Goal: Information Seeking & Learning: Check status

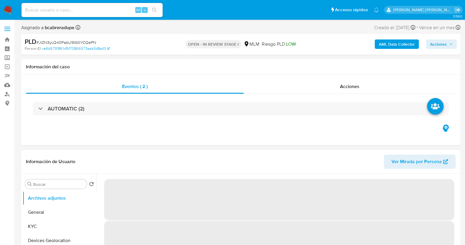
select select "10"
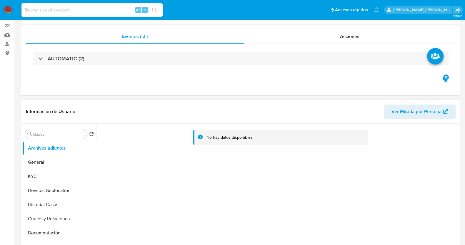
scroll to position [110, 0]
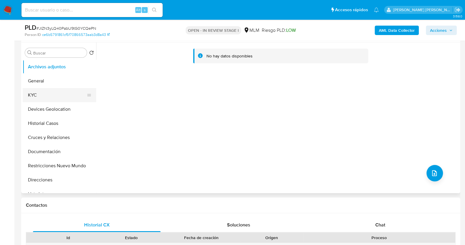
click at [32, 95] on button "KYC" at bounding box center [57, 95] width 69 height 14
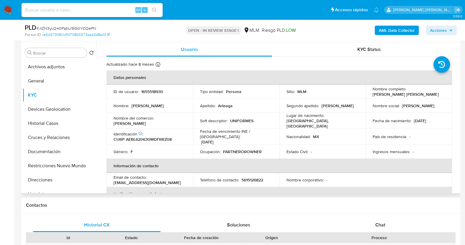
click at [264, 159] on th "Información de contacto" at bounding box center [279, 166] width 346 height 14
click at [256, 203] on h1 "Contactos" at bounding box center [241, 205] width 430 height 6
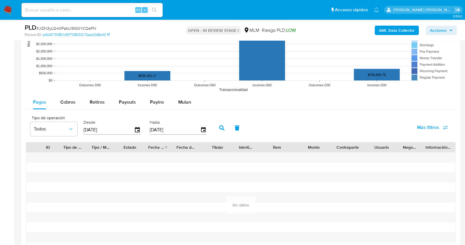
scroll to position [625, 0]
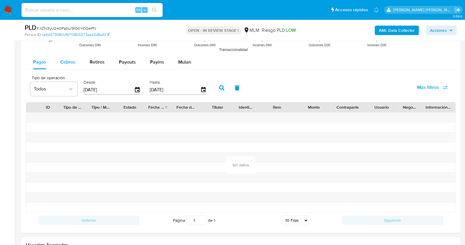
click at [68, 61] on span "Cobros" at bounding box center [67, 62] width 15 height 7
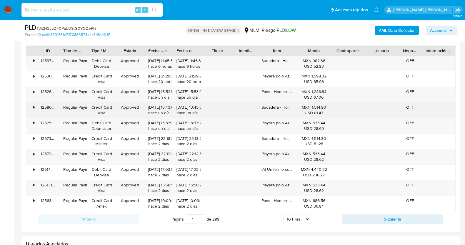
scroll to position [699, 0]
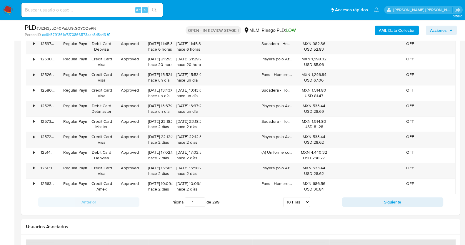
click at [303, 202] on select "5 Filas 10 Filas 20 Filas 25 Filas 50 Filas 100 Filas" at bounding box center [296, 202] width 27 height 10
select select "100"
click at [283, 197] on select "5 Filas 10 Filas 20 Filas 25 Filas 50 Filas 100 Filas" at bounding box center [296, 202] width 27 height 10
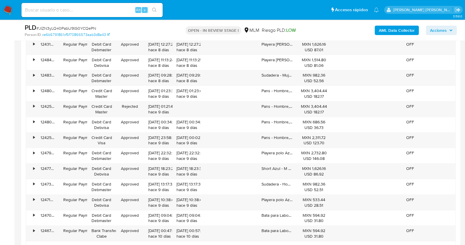
scroll to position [1397, 0]
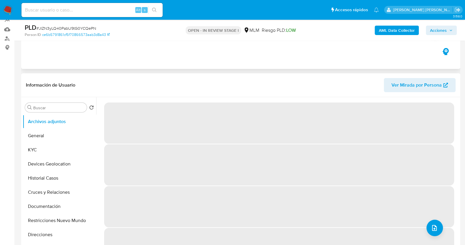
select select "10"
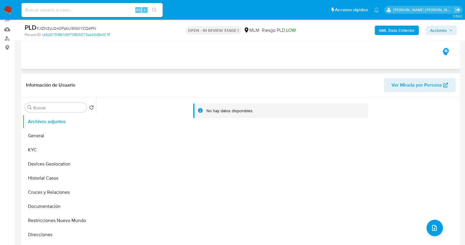
scroll to position [73, 0]
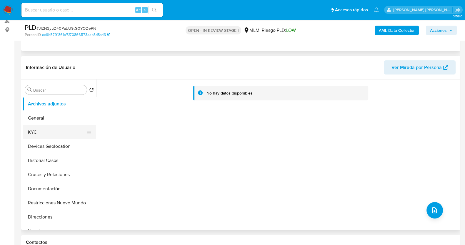
click at [49, 134] on button "KYC" at bounding box center [57, 132] width 69 height 14
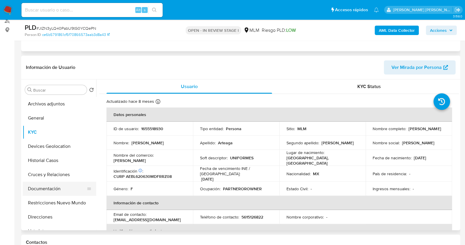
click at [52, 186] on button "Documentación" at bounding box center [57, 188] width 69 height 14
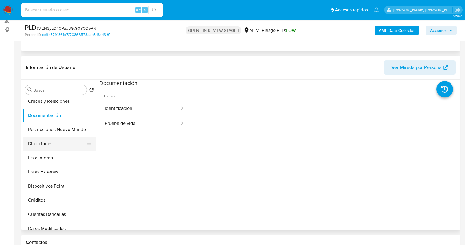
click at [49, 140] on button "Direcciones" at bounding box center [57, 143] width 69 height 14
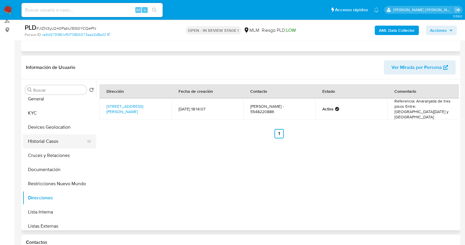
scroll to position [0, 0]
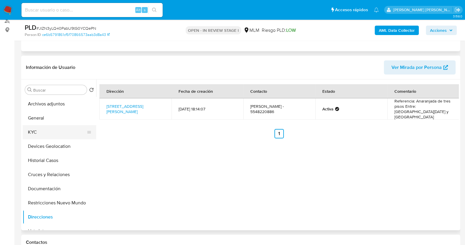
drag, startPoint x: 47, startPoint y: 132, endPoint x: 51, endPoint y: 133, distance: 3.3
click at [48, 132] on button "KYC" at bounding box center [57, 132] width 69 height 14
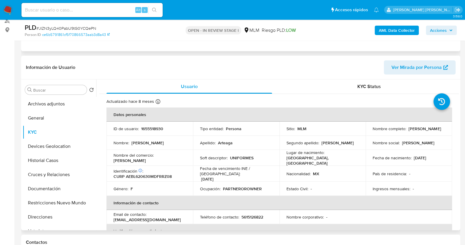
drag, startPoint x: 113, startPoint y: 161, endPoint x: 150, endPoint y: 160, distance: 37.4
click at [150, 160] on td "Nombre del comercio : Luz Maria Arteaga" at bounding box center [149, 158] width 86 height 16
copy p "Luz Maria Arteaga"
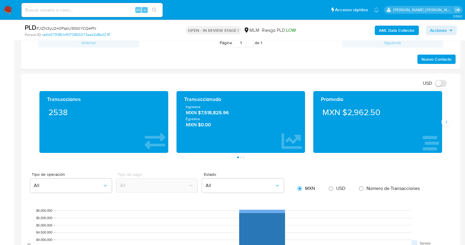
scroll to position [257, 0]
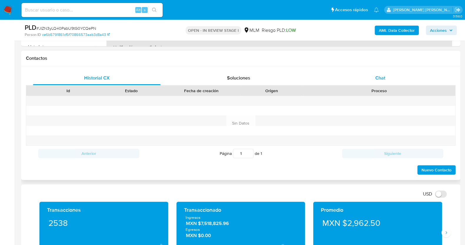
click at [382, 74] on span "Chat" at bounding box center [380, 77] width 10 height 7
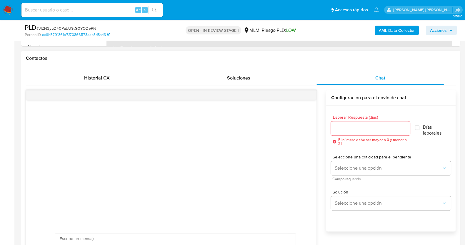
click at [357, 127] on input "Esperar Respuesta (días)" at bounding box center [370, 128] width 79 height 8
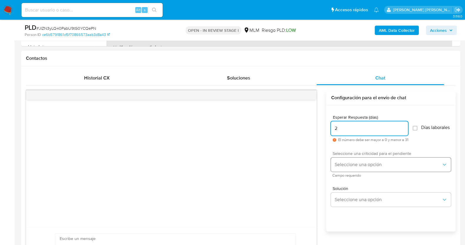
type input "2"
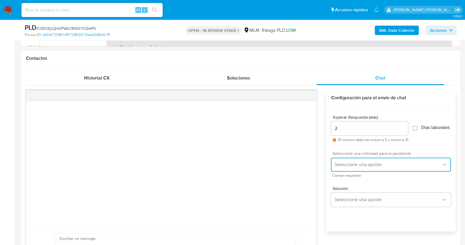
click at [364, 164] on span "Seleccione una opción" at bounding box center [387, 164] width 107 height 6
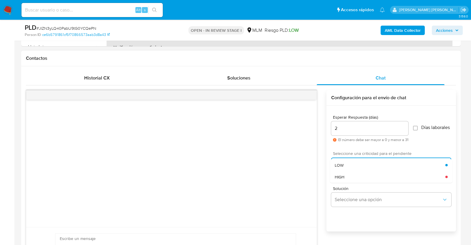
click at [353, 179] on div "HIGH" at bounding box center [389, 177] width 111 height 12
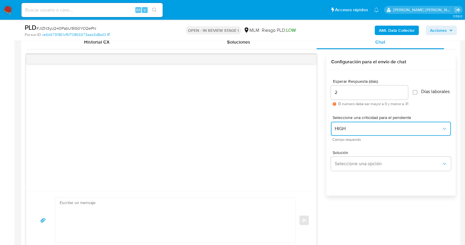
scroll to position [331, 0]
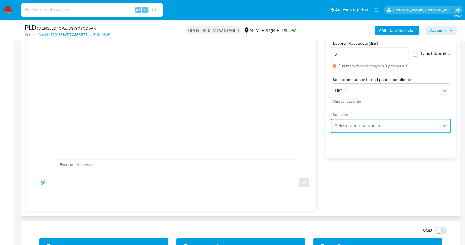
drag, startPoint x: 366, startPoint y: 131, endPoint x: 362, endPoint y: 131, distance: 4.7
click at [367, 129] on span "Seleccione una opción" at bounding box center [387, 126] width 107 height 6
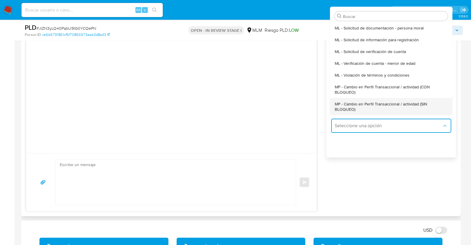
click at [351, 106] on span "MP - Cambio en Perfil Transaccional / actividad (SIN BLOQUEO)" at bounding box center [390, 106] width 113 height 11
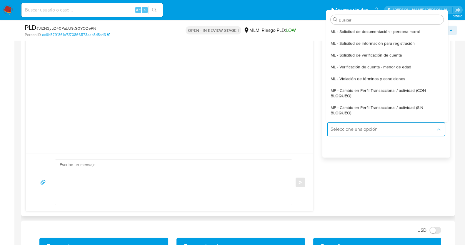
type textarea "Estimado ,Te comunicamos que se ha identificado un cambio en el uso habitual de…"
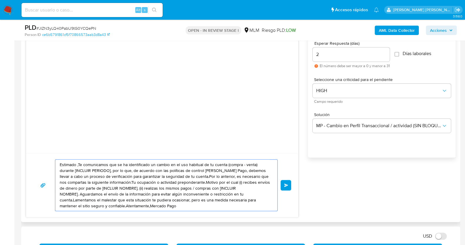
drag, startPoint x: 177, startPoint y: 202, endPoint x: 33, endPoint y: 156, distance: 151.1
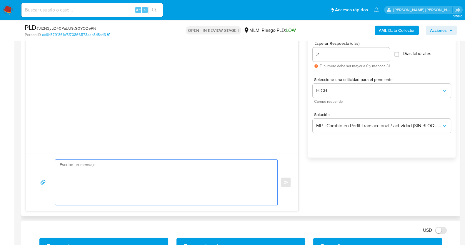
paste textarea "Estimada Luz, Te comunicamos que se ha identificado un cambio en el uso habitua…"
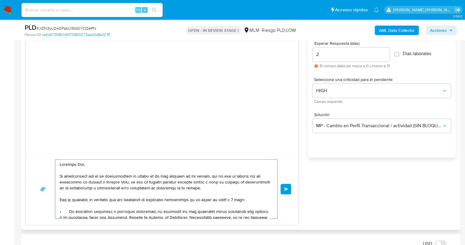
scroll to position [0, 0]
type textarea "Estimada Luz, Te comunicamos que se ha identificado un cambio en el uso habitua…"
click at [288, 187] on span "Enviar" at bounding box center [286, 189] width 4 height 4
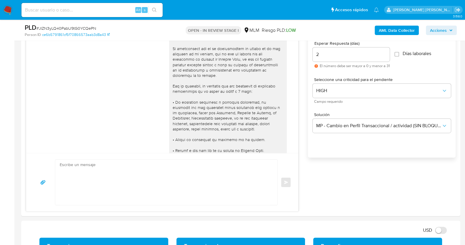
scroll to position [61, 0]
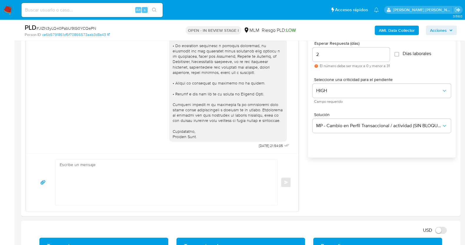
click at [78, 27] on span "# JIZN3yLQ40PabU9tG0YCQePN" at bounding box center [66, 28] width 60 height 6
copy span "JIZN3yLQ40PabU9tG0YCQePN"
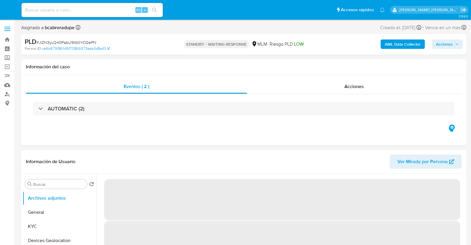
select select "10"
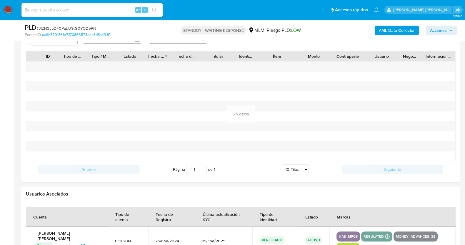
scroll to position [551, 0]
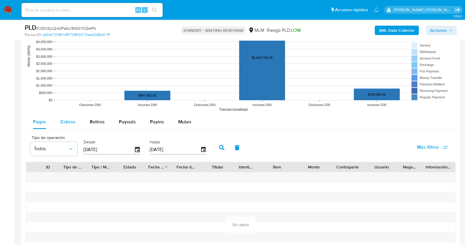
click at [71, 120] on span "Cobros" at bounding box center [67, 121] width 15 height 7
select select "10"
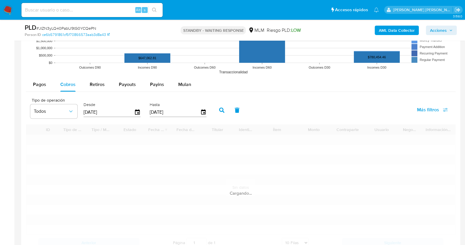
scroll to position [625, 0]
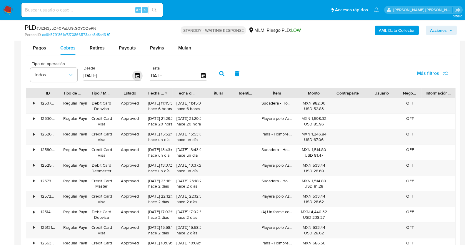
click at [136, 76] on icon "button" at bounding box center [137, 75] width 5 height 5
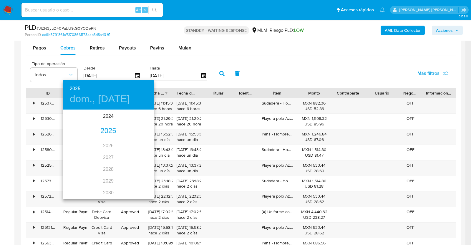
drag, startPoint x: 105, startPoint y: 137, endPoint x: 107, endPoint y: 129, distance: 8.1
click at [105, 136] on div "2024 2025 2026 2027 2028 2029 2030 2031 2032 2033 2034 2035" at bounding box center [108, 154] width 91 height 88
click at [108, 129] on div "2025" at bounding box center [108, 131] width 91 height 12
click at [75, 164] on div "jul." at bounding box center [78, 165] width 30 height 22
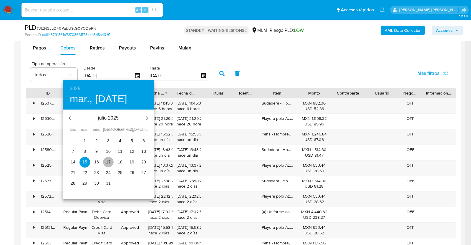
click at [109, 163] on p "17" at bounding box center [108, 162] width 5 height 6
type input "17/07/2025"
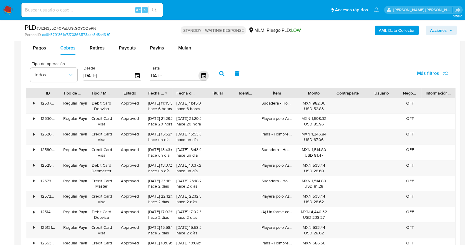
click at [201, 75] on icon "button" at bounding box center [203, 76] width 10 height 10
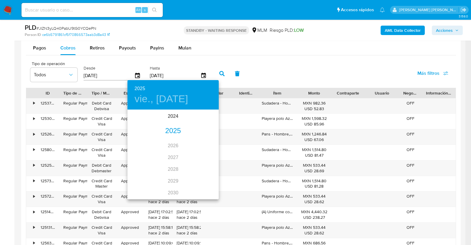
click at [170, 129] on div "2025" at bounding box center [172, 131] width 91 height 12
click at [144, 166] on div "jul." at bounding box center [142, 165] width 30 height 22
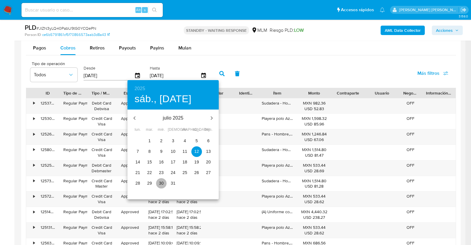
click at [159, 185] on p "30" at bounding box center [161, 183] width 5 height 6
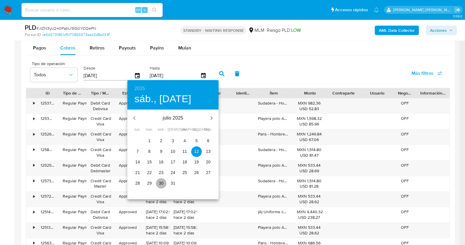
type input "30/07/2025"
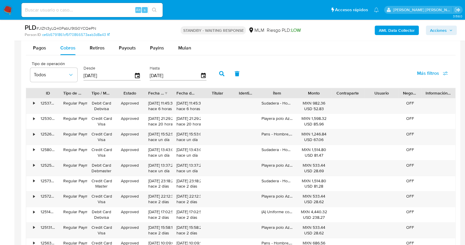
click at [220, 71] on icon "button" at bounding box center [221, 73] width 5 height 5
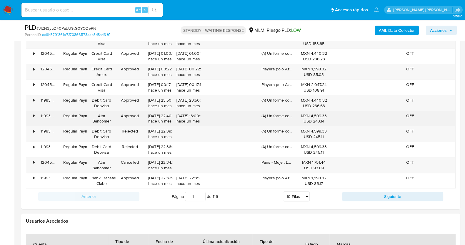
scroll to position [699, 0]
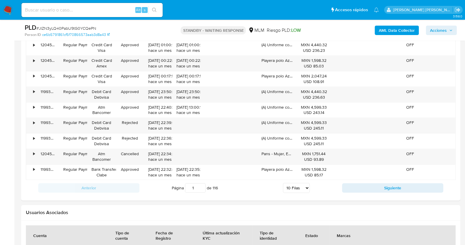
click at [303, 186] on select "5 Filas 10 Filas 20 Filas 25 Filas 50 Filas 100 Filas" at bounding box center [296, 188] width 27 height 10
select select "100"
click at [283, 183] on select "5 Filas 10 Filas 20 Filas 25 Filas 50 Filas 100 Filas" at bounding box center [296, 188] width 27 height 10
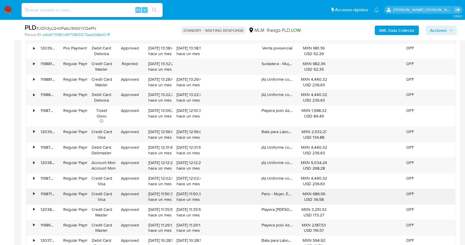
scroll to position [1250, 0]
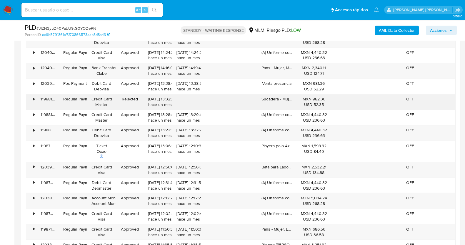
click at [268, 97] on div "Sudadera - Mujer, M x 1" at bounding box center [277, 101] width 40 height 15
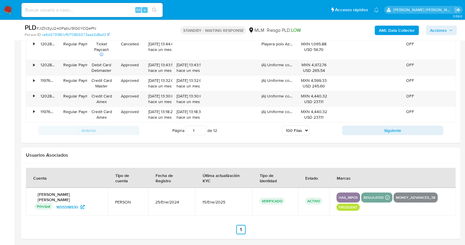
scroll to position [2182, 0]
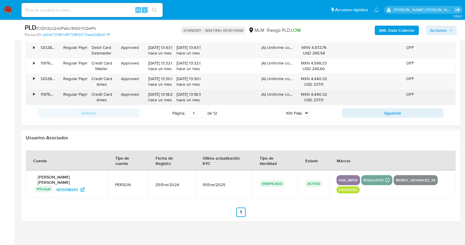
drag, startPoint x: 351, startPoint y: 108, endPoint x: 322, endPoint y: 86, distance: 36.5
click at [351, 108] on button "Siguiente" at bounding box center [392, 112] width 101 height 9
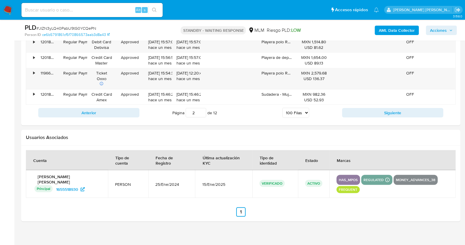
scroll to position [2114, 0]
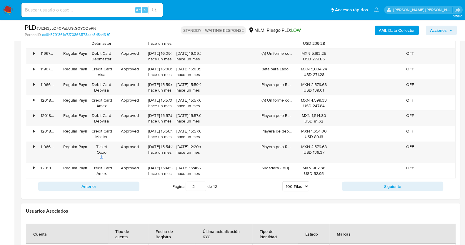
drag, startPoint x: 359, startPoint y: 180, endPoint x: 300, endPoint y: 122, distance: 82.6
click at [359, 181] on button "Siguiente" at bounding box center [392, 185] width 101 height 9
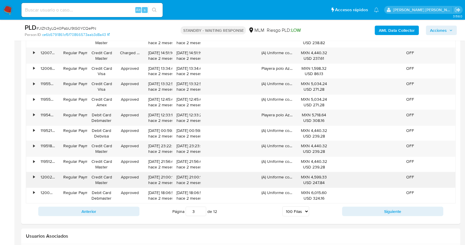
scroll to position [2077, 0]
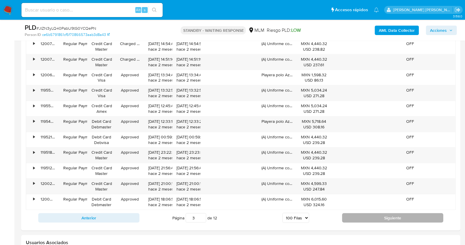
click at [375, 213] on button "Siguiente" at bounding box center [392, 217] width 101 height 9
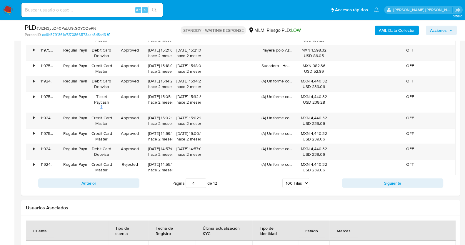
scroll to position [2151, 0]
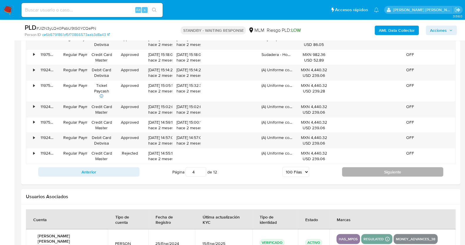
click at [363, 169] on button "Siguiente" at bounding box center [392, 171] width 101 height 9
type input "5"
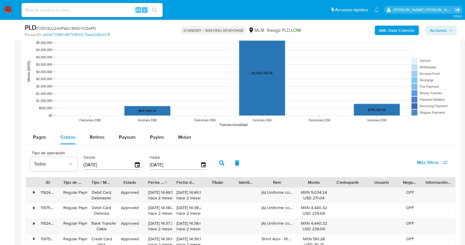
scroll to position [622, 0]
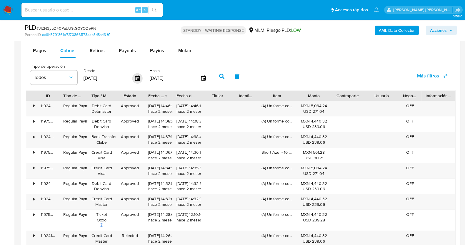
click at [137, 76] on icon "button" at bounding box center [137, 77] width 5 height 5
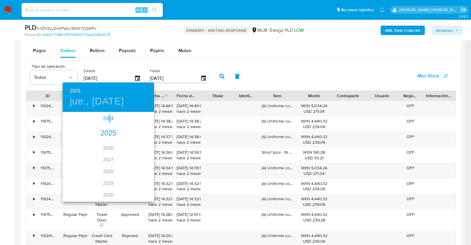
click at [107, 118] on div "2024" at bounding box center [108, 119] width 91 height 12
type input "17/07/2024"
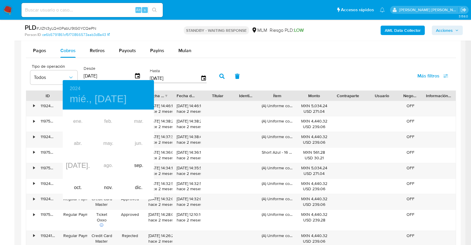
click at [74, 165] on div "ene. feb. mar. abr. may. jun. jul. ago. sep. oct. nov. dic." at bounding box center [108, 154] width 91 height 88
drag, startPoint x: 305, startPoint y: 76, endPoint x: 282, endPoint y: 75, distance: 22.9
click at [305, 76] on div at bounding box center [235, 122] width 471 height 245
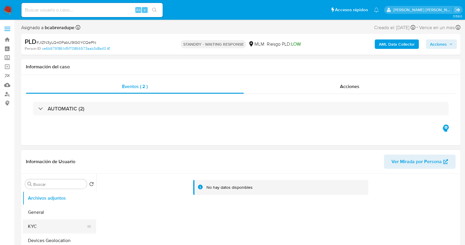
scroll to position [110, 0]
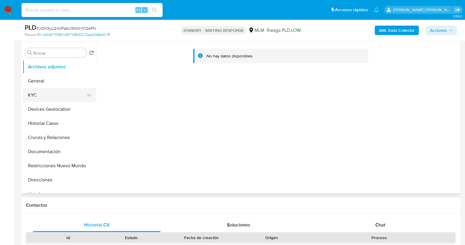
click at [46, 95] on button "KYC" at bounding box center [57, 95] width 69 height 14
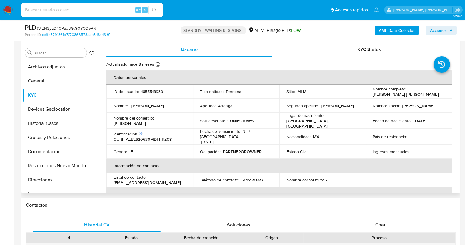
click at [162, 90] on p "1655518930" at bounding box center [152, 91] width 22 height 5
copy p "1655518930"
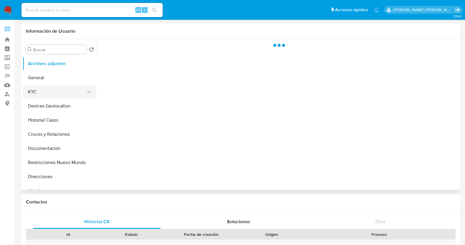
click at [56, 93] on button "KYC" at bounding box center [57, 92] width 69 height 14
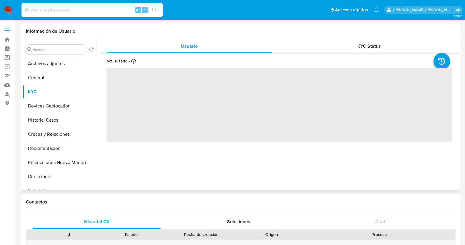
select select "10"
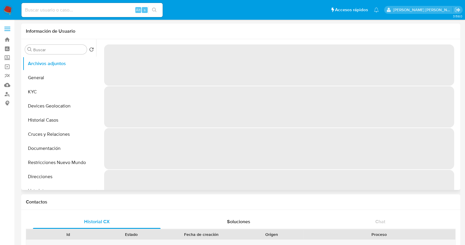
select select "10"
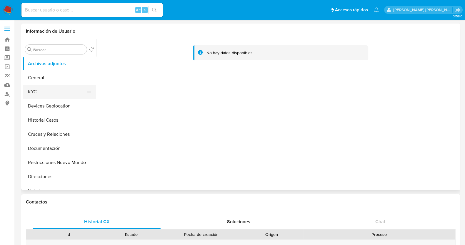
click at [56, 92] on button "KYC" at bounding box center [57, 92] width 69 height 14
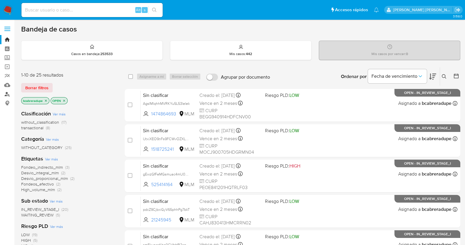
click at [7, 91] on link "Buscador de personas" at bounding box center [35, 93] width 70 height 9
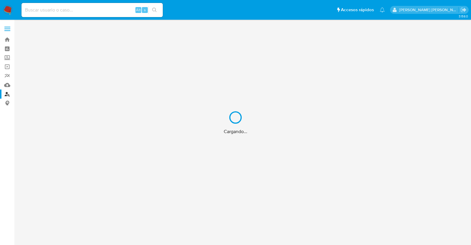
click at [7, 84] on div "Cargando..." at bounding box center [235, 122] width 471 height 245
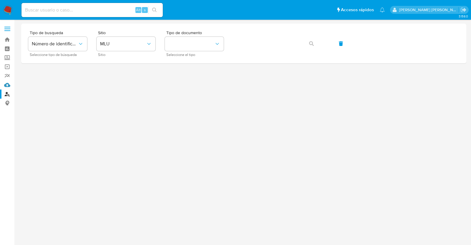
click at [9, 84] on link "Mulan" at bounding box center [35, 84] width 70 height 9
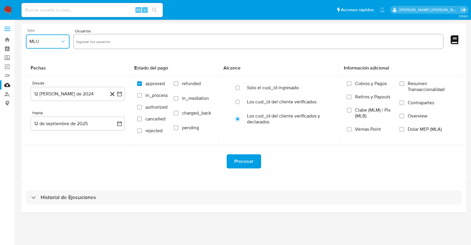
click at [52, 39] on span "MLU" at bounding box center [44, 42] width 31 height 6
click at [40, 128] on div "MLM" at bounding box center [45, 128] width 33 height 14
click at [92, 94] on button "12 [PERSON_NAME] de 2024" at bounding box center [78, 94] width 94 height 14
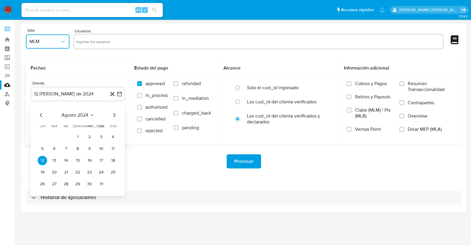
click at [40, 116] on icon "Mes anterior" at bounding box center [41, 114] width 7 height 7
click at [42, 135] on button "1" at bounding box center [42, 136] width 9 height 9
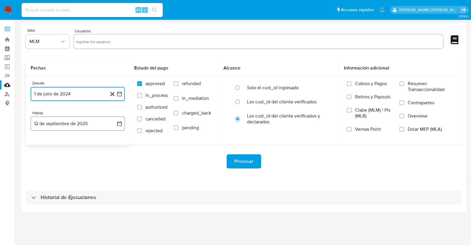
click at [96, 126] on button "12 de septiembre de 2025" at bounding box center [78, 123] width 94 height 14
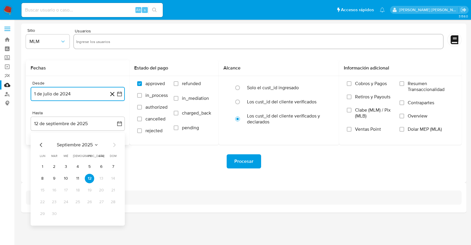
click at [41, 145] on icon "Mes anterior" at bounding box center [41, 144] width 7 height 7
click at [84, 143] on span "julio 2025" at bounding box center [75, 145] width 22 height 6
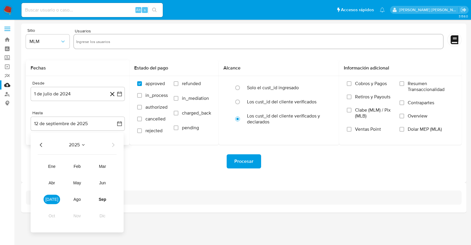
click at [75, 142] on span "2025" at bounding box center [74, 145] width 11 height 6
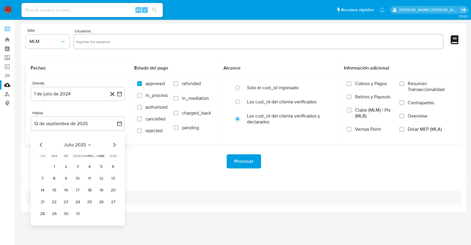
click at [71, 144] on span "julio 2025" at bounding box center [75, 145] width 22 height 6
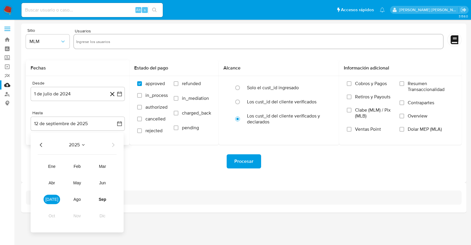
click at [40, 145] on icon "Año anterior" at bounding box center [41, 145] width 2 height 4
click at [51, 198] on span "[DATE]" at bounding box center [51, 199] width 13 height 5
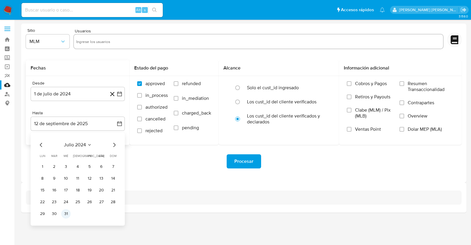
click at [67, 214] on button "31" at bounding box center [65, 213] width 9 height 9
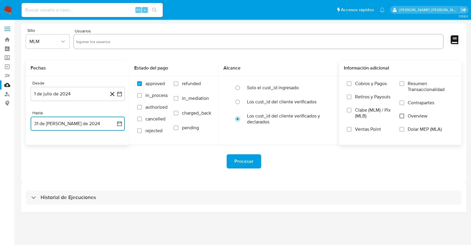
click at [403, 116] on input "Overview" at bounding box center [401, 116] width 5 height 5
drag, startPoint x: 182, startPoint y: 40, endPoint x: 187, endPoint y: 44, distance: 6.0
click at [183, 40] on input "text" at bounding box center [258, 41] width 364 height 9
paste input "1655518930"
type input "1655518930"
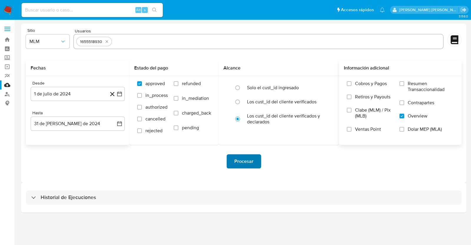
click at [250, 161] on span "Procesar" at bounding box center [243, 161] width 19 height 13
